Goal: Answer question/provide support

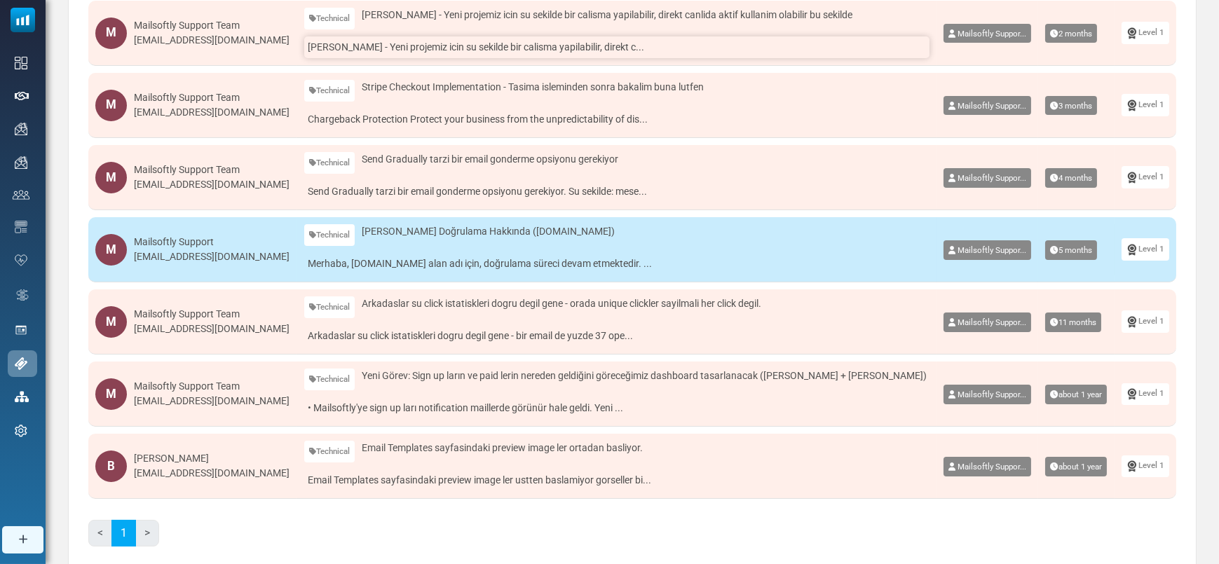
scroll to position [366, 0]
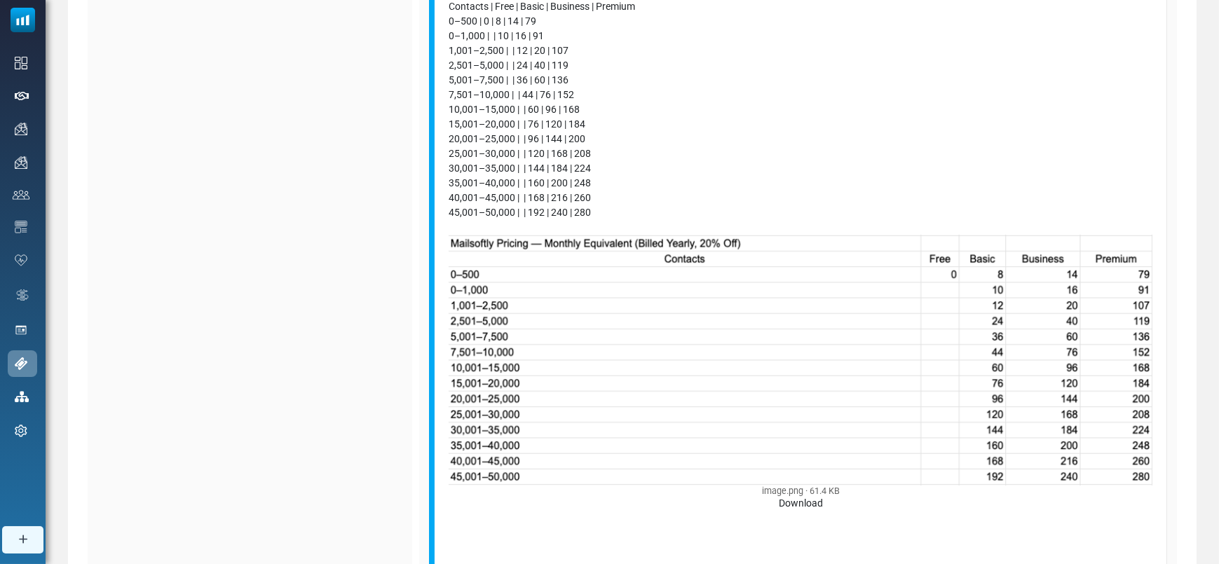
scroll to position [997, 0]
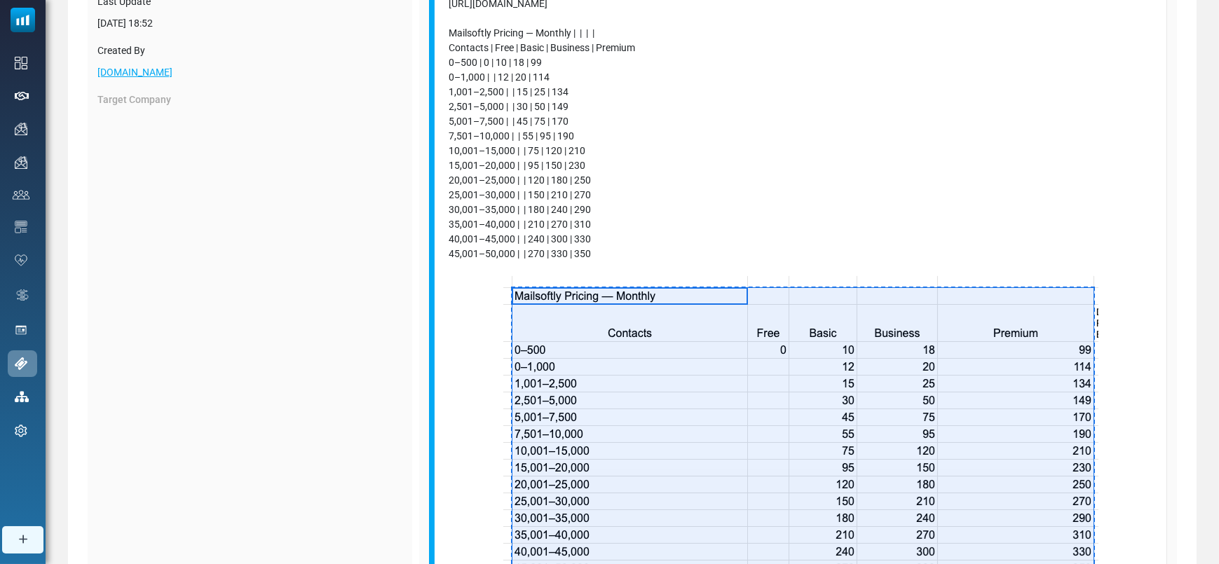
scroll to position [305, 0]
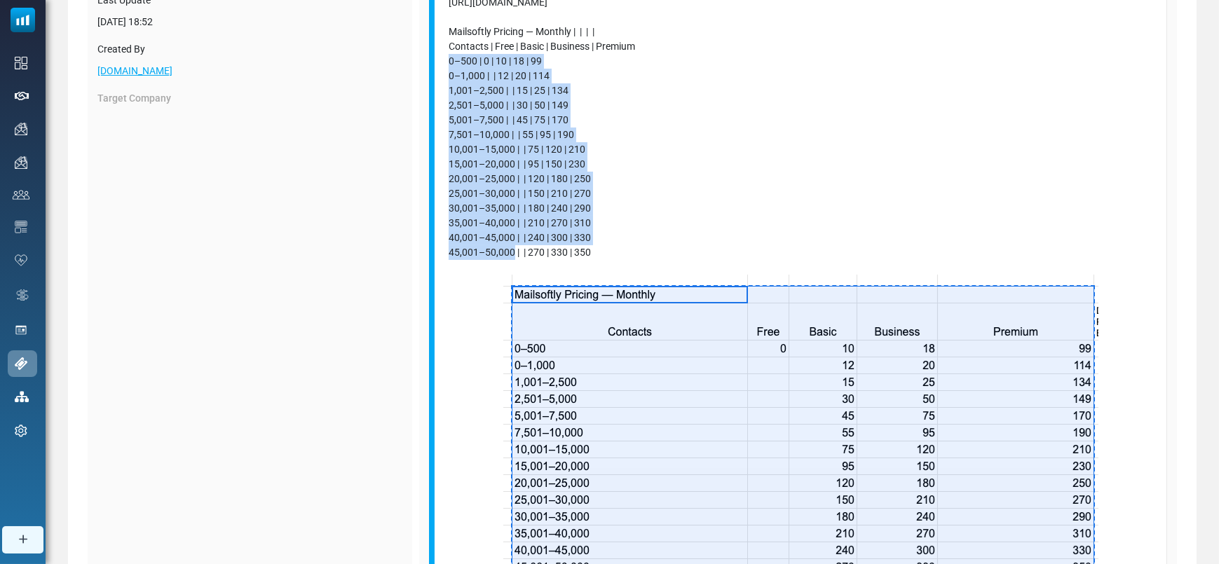
drag, startPoint x: 512, startPoint y: 251, endPoint x: 451, endPoint y: 64, distance: 196.3
copy div "0–500 | 0 | 10 | 18 | 99 0–1,000 | | 12 | 20 | 114 1,001–2,500 | | 15 | 25 | 13…"
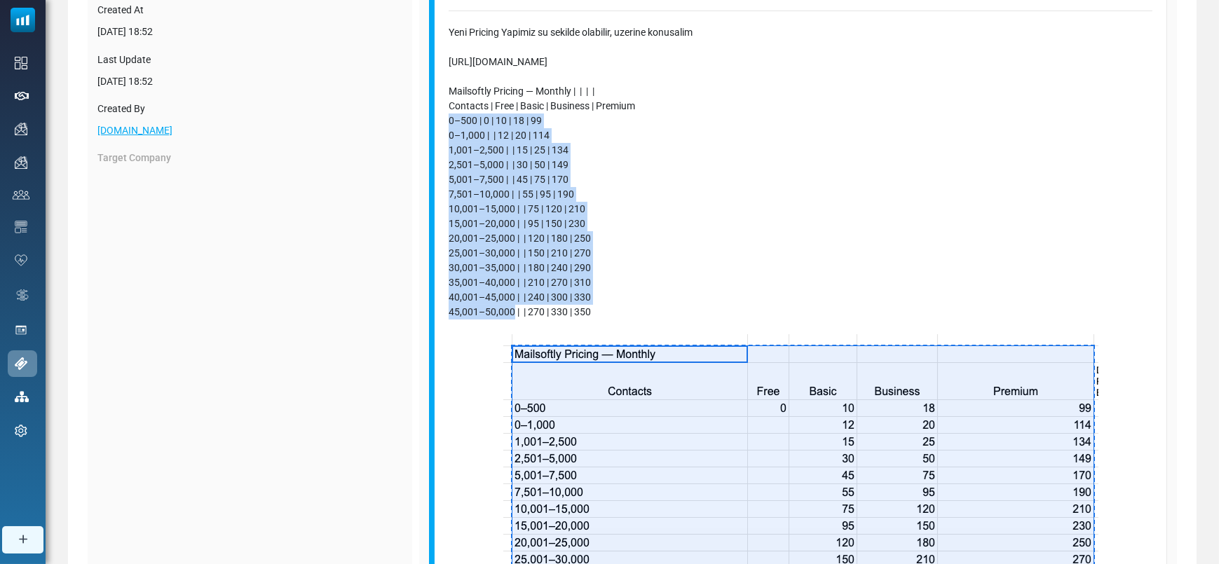
scroll to position [235, 0]
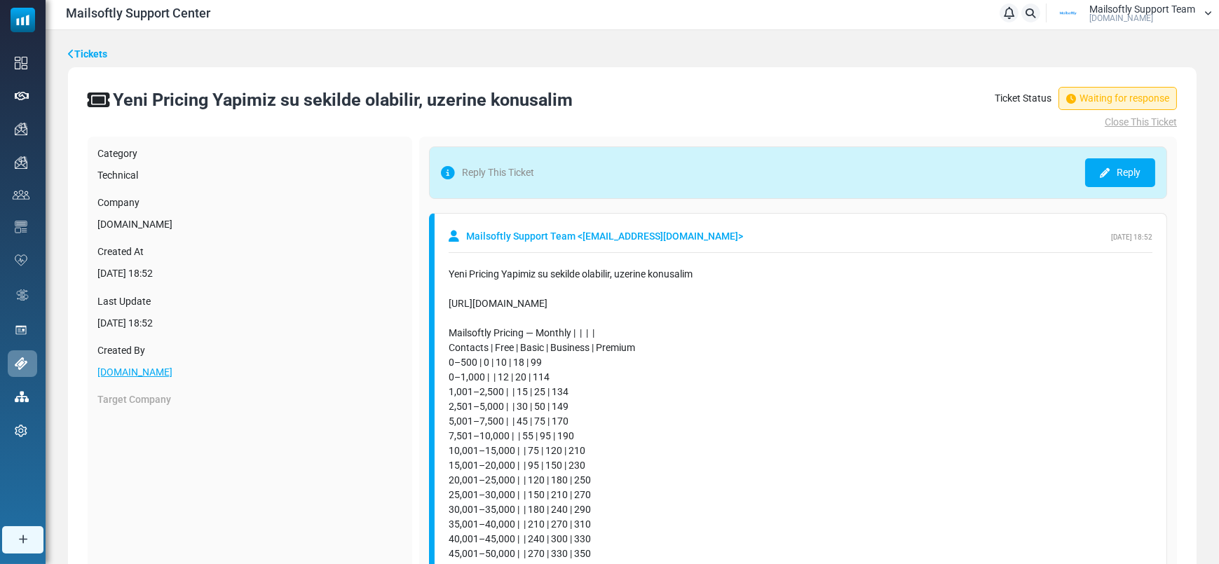
scroll to position [0, 0]
